Goal: Book appointment/travel/reservation

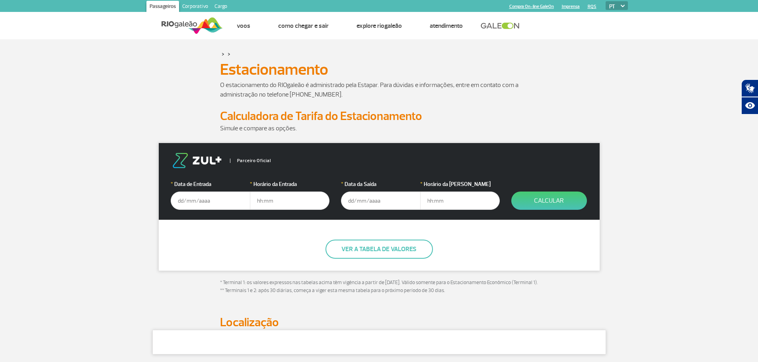
click at [222, 198] on input "text" at bounding box center [211, 201] width 80 height 18
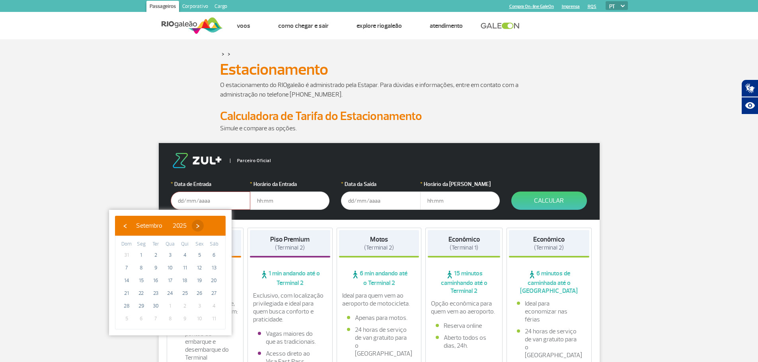
click at [204, 228] on span "›" at bounding box center [198, 226] width 12 height 12
click at [199, 228] on span "›" at bounding box center [193, 226] width 12 height 12
click at [173, 294] on span "19" at bounding box center [170, 293] width 13 height 13
type input "[DATE]"
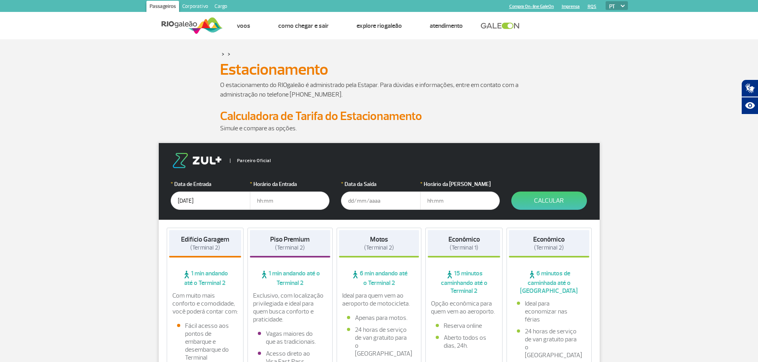
click at [278, 196] on input "text" at bounding box center [290, 201] width 80 height 18
click at [271, 203] on input "text" at bounding box center [290, 201] width 80 height 18
drag, startPoint x: 247, startPoint y: 200, endPoint x: 227, endPoint y: 197, distance: 20.1
click at [227, 197] on div "* Data de Entrada [DATE] * Horário da Entrada 22:00" at bounding box center [250, 195] width 158 height 30
type input "21:00"
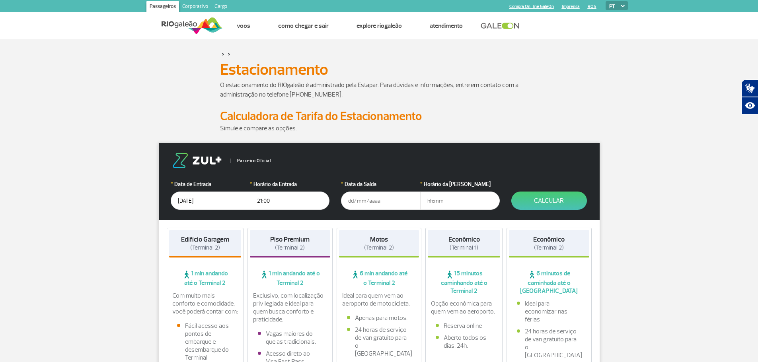
click at [373, 199] on input "text" at bounding box center [381, 201] width 80 height 18
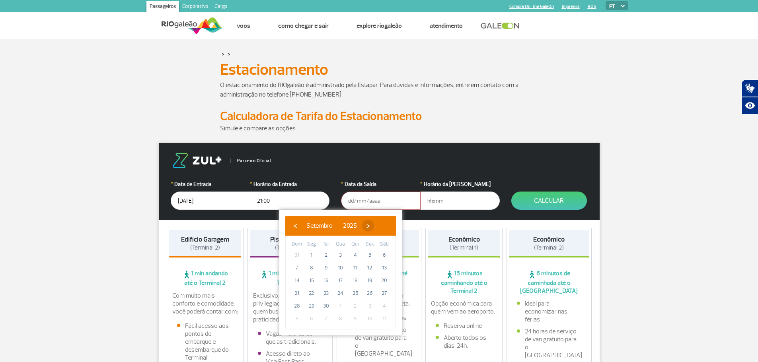
click at [374, 228] on span "›" at bounding box center [368, 226] width 12 height 12
click at [369, 228] on span "›" at bounding box center [363, 226] width 12 height 12
click at [311, 305] on span "24" at bounding box center [311, 306] width 13 height 13
type input "[DATE]"
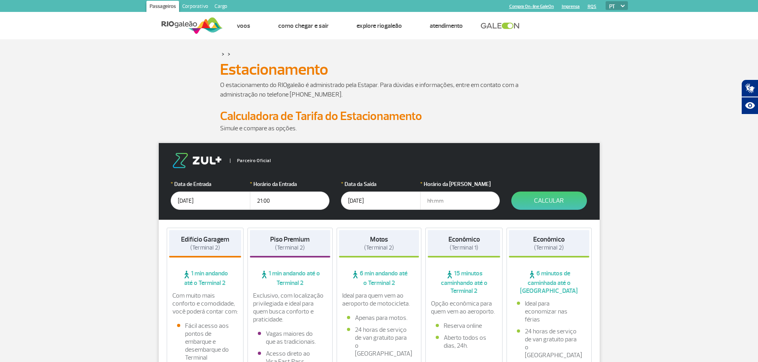
click at [440, 205] on input "text" at bounding box center [460, 201] width 80 height 18
type input "08:00"
click at [535, 193] on button "Calcular" at bounding box center [549, 201] width 76 height 18
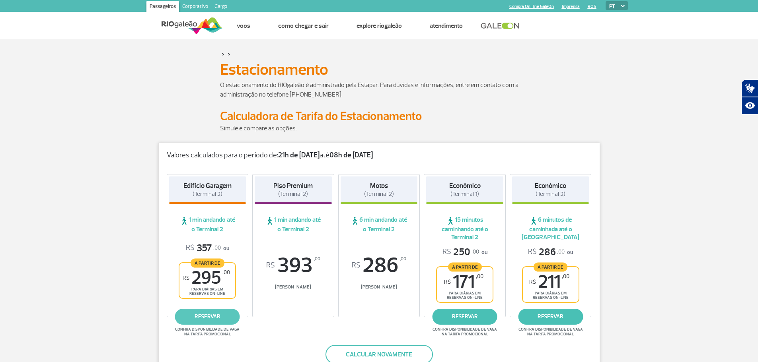
click at [205, 322] on link "reservar" at bounding box center [207, 317] width 65 height 16
